Goal: Check status: Check status

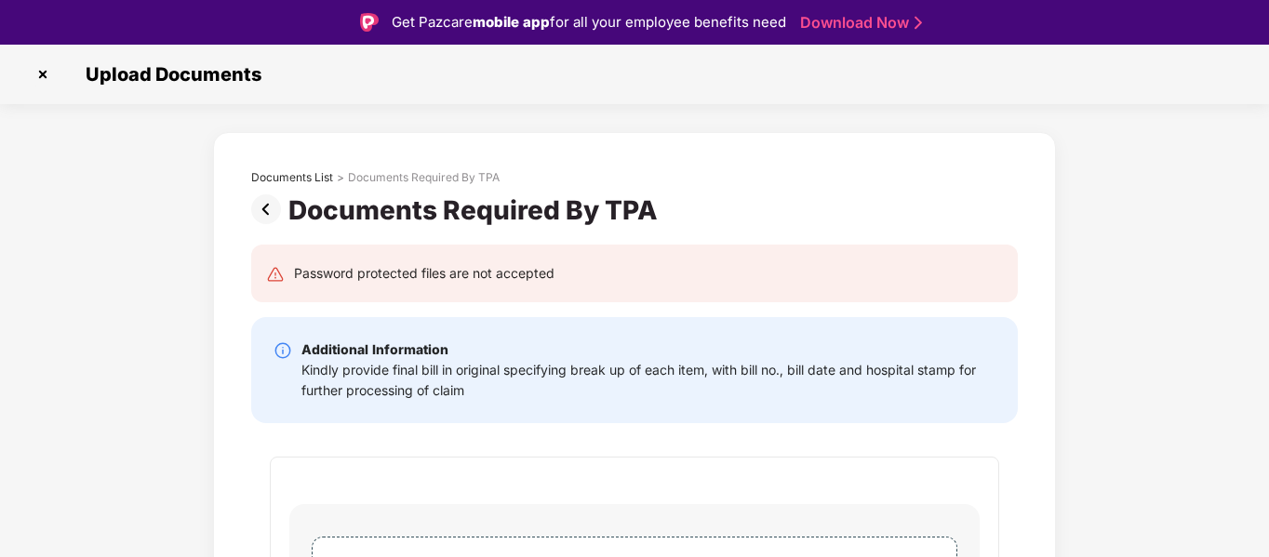
click at [46, 66] on img at bounding box center [43, 75] width 30 height 30
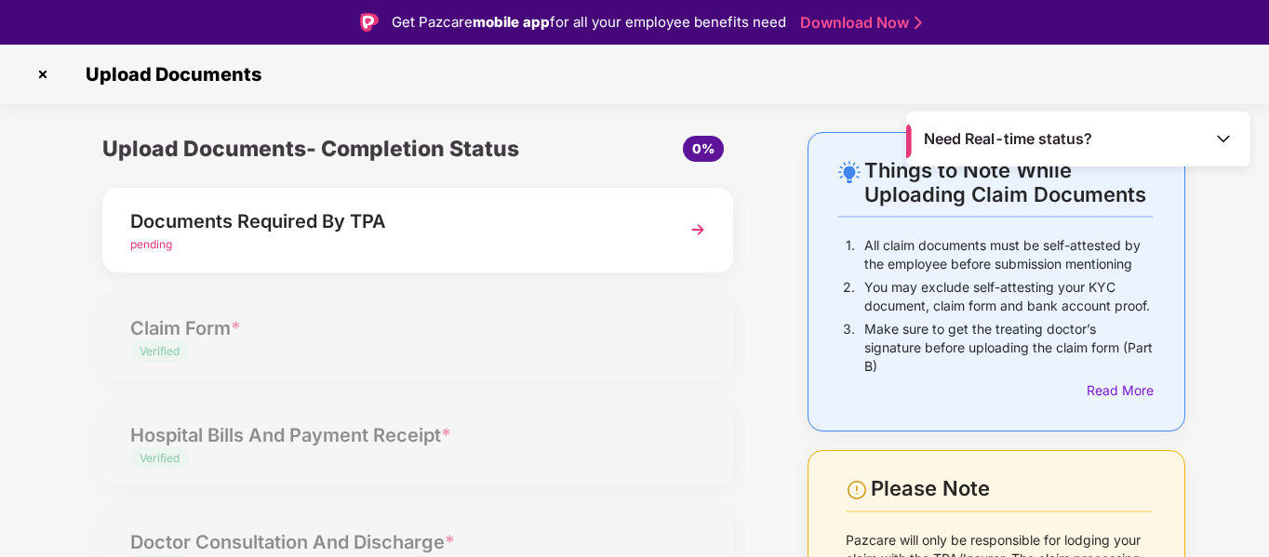
click at [42, 73] on img at bounding box center [43, 75] width 30 height 30
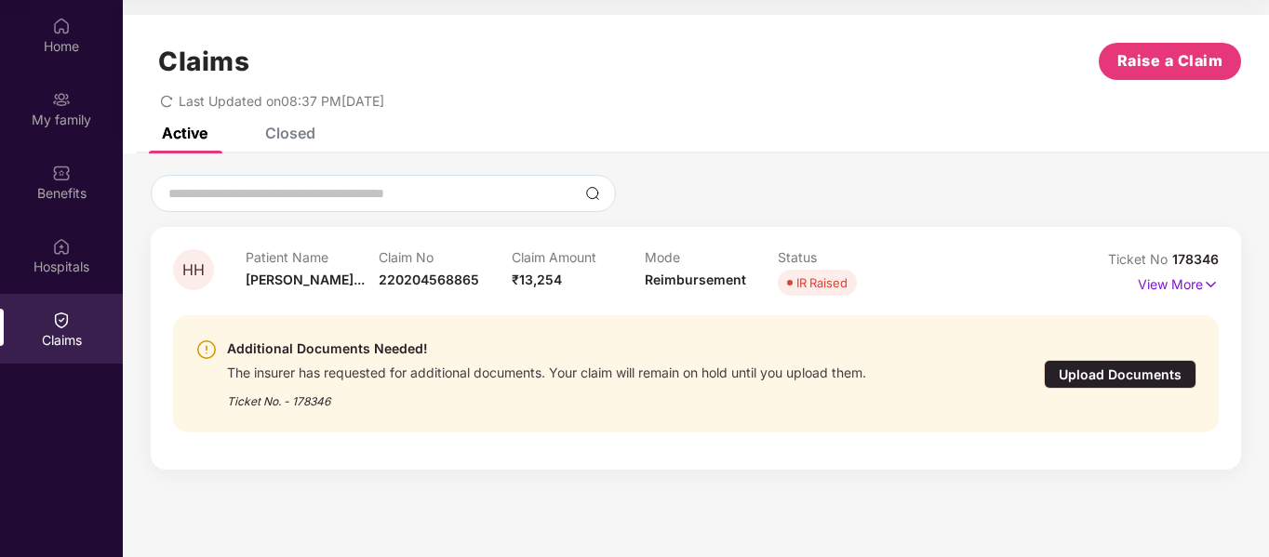
scroll to position [104, 0]
click at [778, 135] on img at bounding box center [779, 138] width 19 height 19
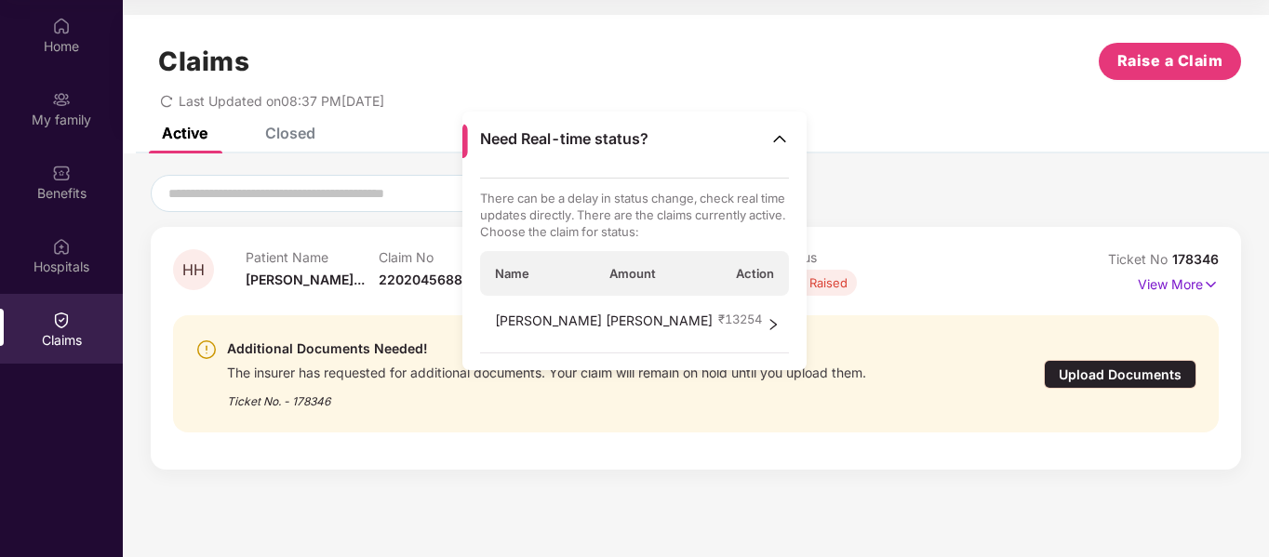
click at [716, 94] on div "Last Updated on 08:37 PM[DATE]" at bounding box center [696, 94] width 1090 height 29
click at [775, 138] on img at bounding box center [779, 138] width 19 height 19
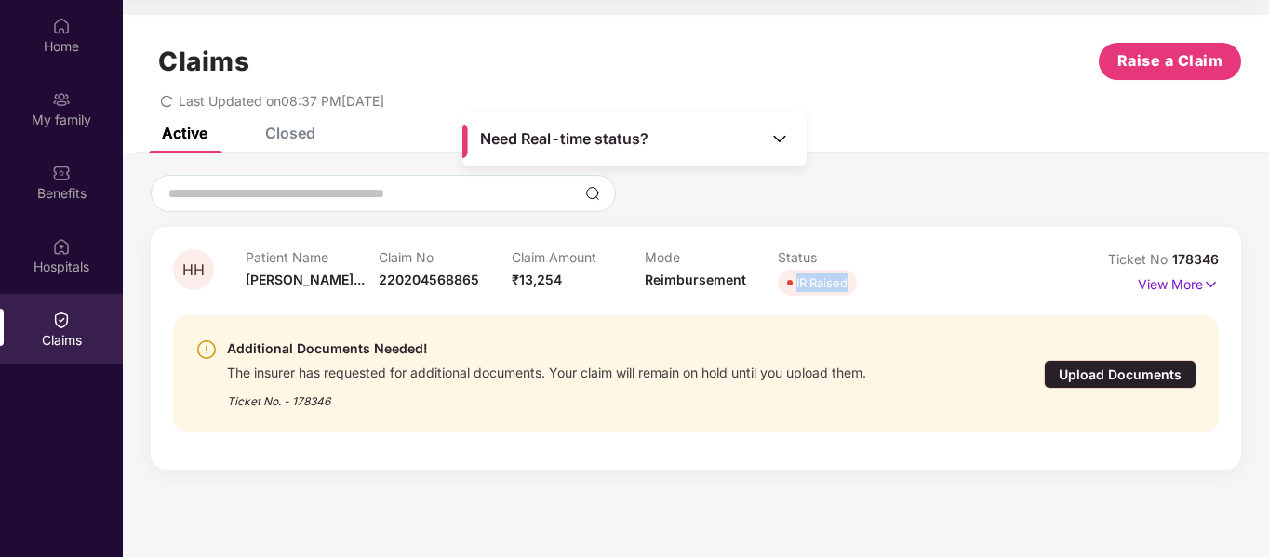
drag, startPoint x: 781, startPoint y: 281, endPoint x: 855, endPoint y: 286, distance: 74.6
click at [855, 286] on span "IR Raised" at bounding box center [817, 283] width 79 height 26
click at [821, 284] on div "IR Raised" at bounding box center [821, 283] width 51 height 19
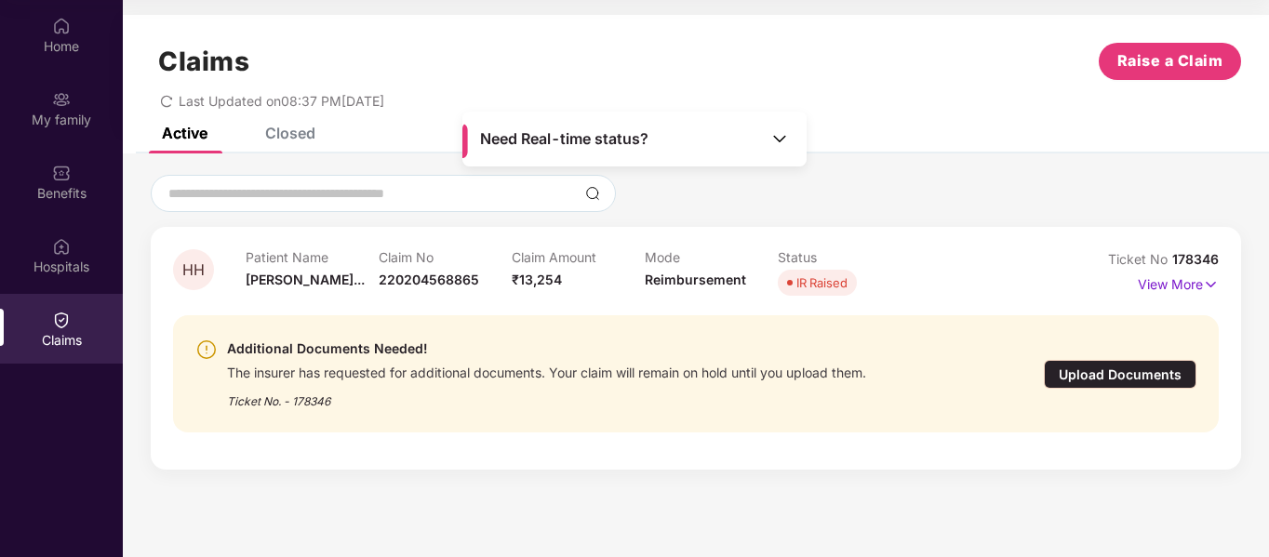
click at [879, 196] on div at bounding box center [696, 193] width 1090 height 37
drag, startPoint x: 501, startPoint y: 291, endPoint x: 620, endPoint y: 299, distance: 119.3
click at [620, 299] on div "Patient Name Hetarth Haris... Claim No 220204568865 Claim Amount ₹13,254 Mode R…" at bounding box center [645, 274] width 799 height 51
click at [620, 299] on div "Claim Amount ₹13,254" at bounding box center [578, 274] width 133 height 51
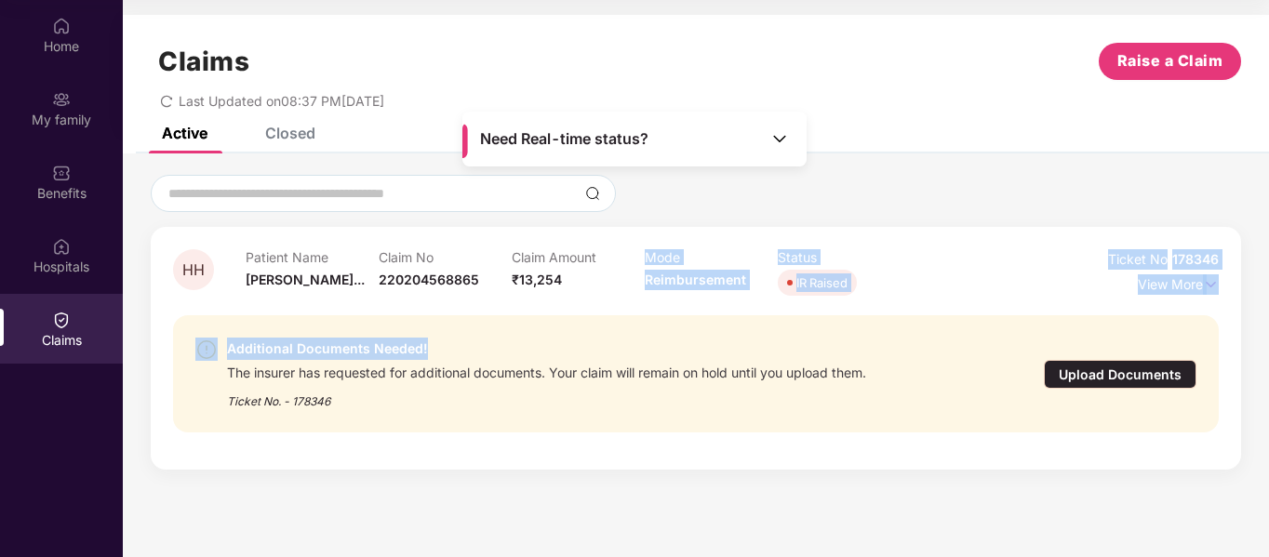
drag, startPoint x: 630, startPoint y: 265, endPoint x: 743, endPoint y: 302, distance: 119.4
click at [743, 302] on div "HH Patient Name Hetarth Haris... Claim No 220204568865 Claim Amount ₹13,254 Mod…" at bounding box center [696, 348] width 1046 height 198
click at [744, 301] on div "Additional Documents Needed! The insurer has requested for additional documents…" at bounding box center [696, 374] width 1046 height 147
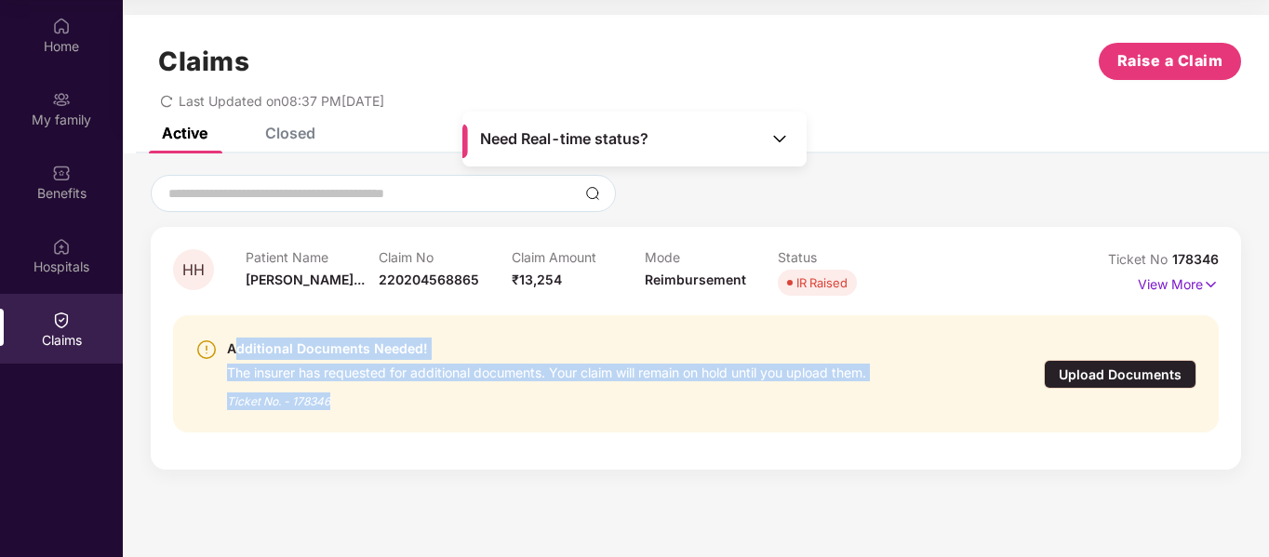
drag, startPoint x: 234, startPoint y: 344, endPoint x: 446, endPoint y: 390, distance: 216.1
click at [446, 390] on div "Additional Documents Needed! The insurer has requested for additional documents…" at bounding box center [546, 374] width 639 height 73
click at [446, 390] on div "Ticket No. - 178346" at bounding box center [546, 395] width 639 height 29
drag, startPoint x: 227, startPoint y: 341, endPoint x: 379, endPoint y: 407, distance: 165.0
click at [379, 407] on div "Additional Documents Needed! The insurer has requested for additional documents…" at bounding box center [546, 374] width 639 height 73
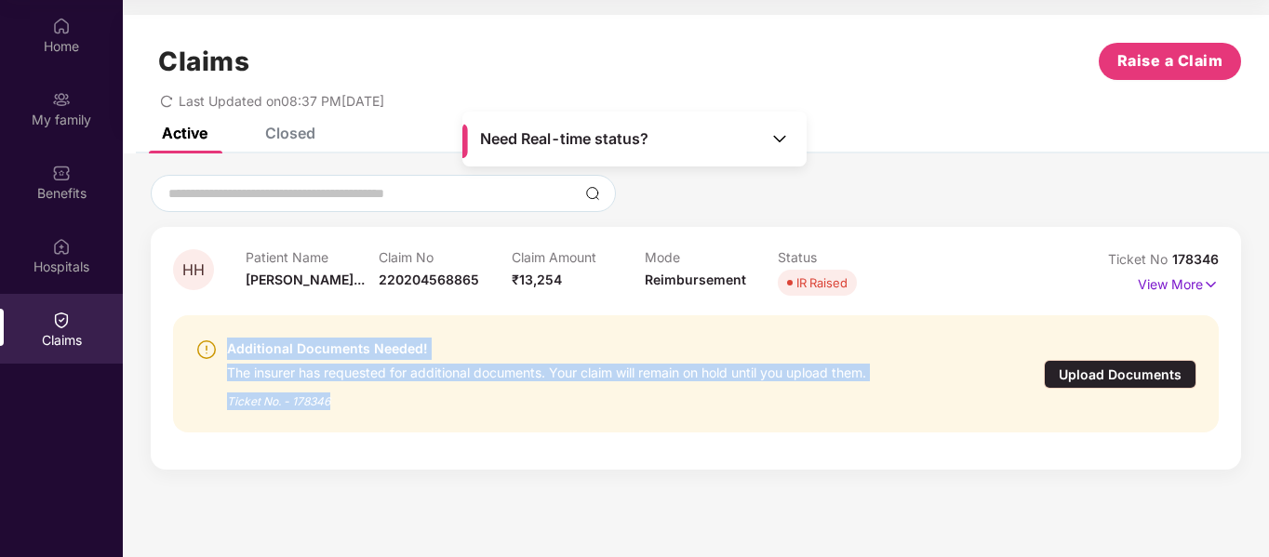
click at [379, 407] on div "Ticket No. - 178346" at bounding box center [546, 395] width 639 height 29
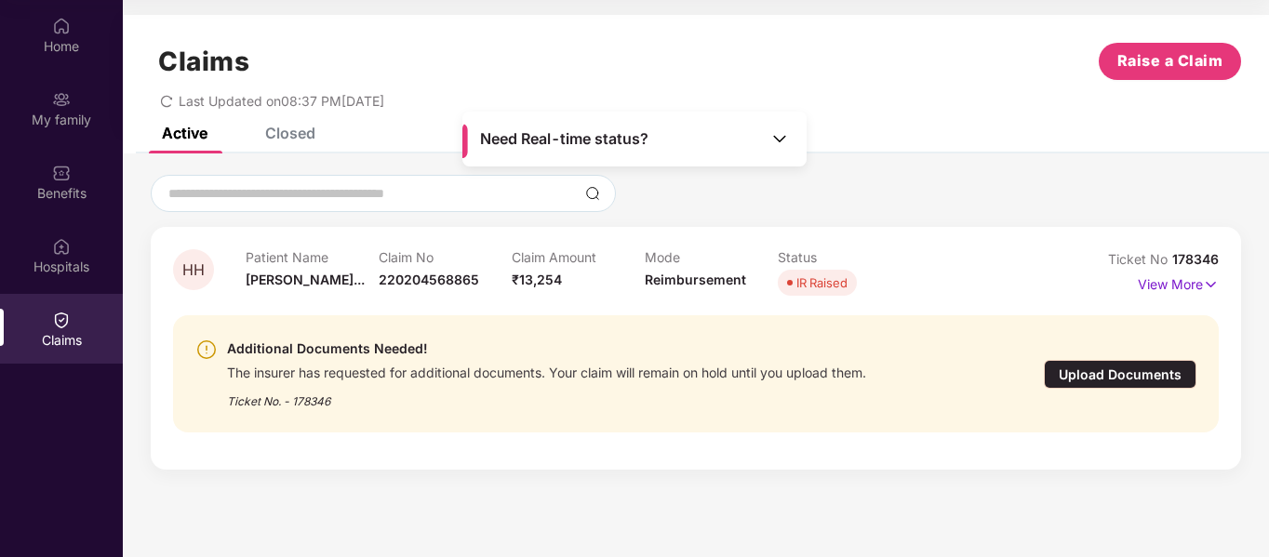
click at [866, 172] on div "HH Patient Name Hetarth Haris... Claim No 220204568865 Claim Amount ₹13,254 Mod…" at bounding box center [696, 321] width 1146 height 335
